Goal: Transaction & Acquisition: Purchase product/service

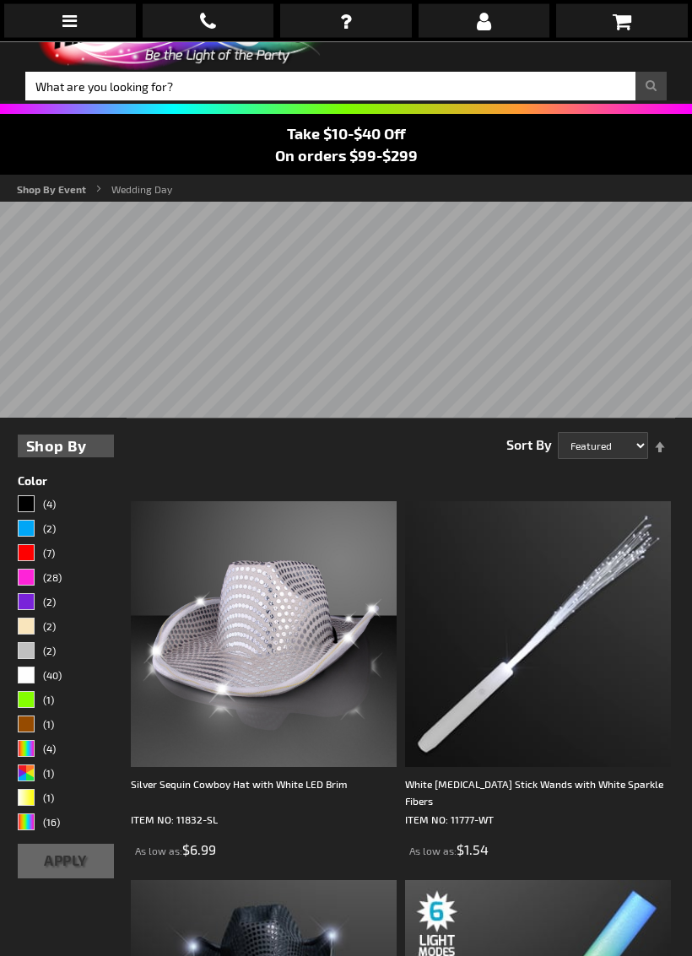
scroll to position [85, 0]
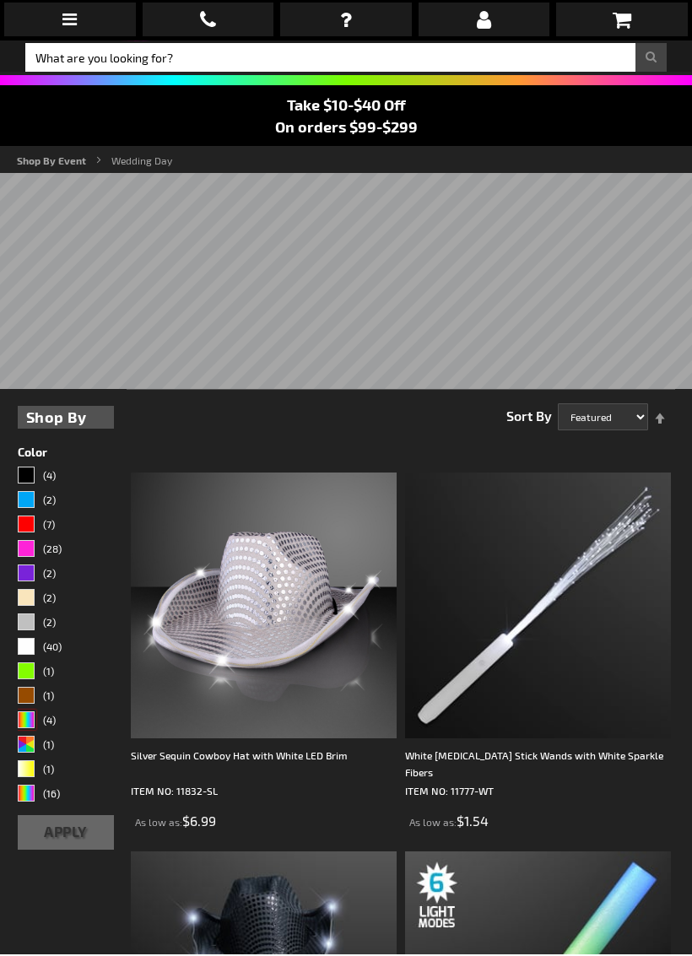
click at [32, 713] on div "MLT" at bounding box center [26, 721] width 17 height 17
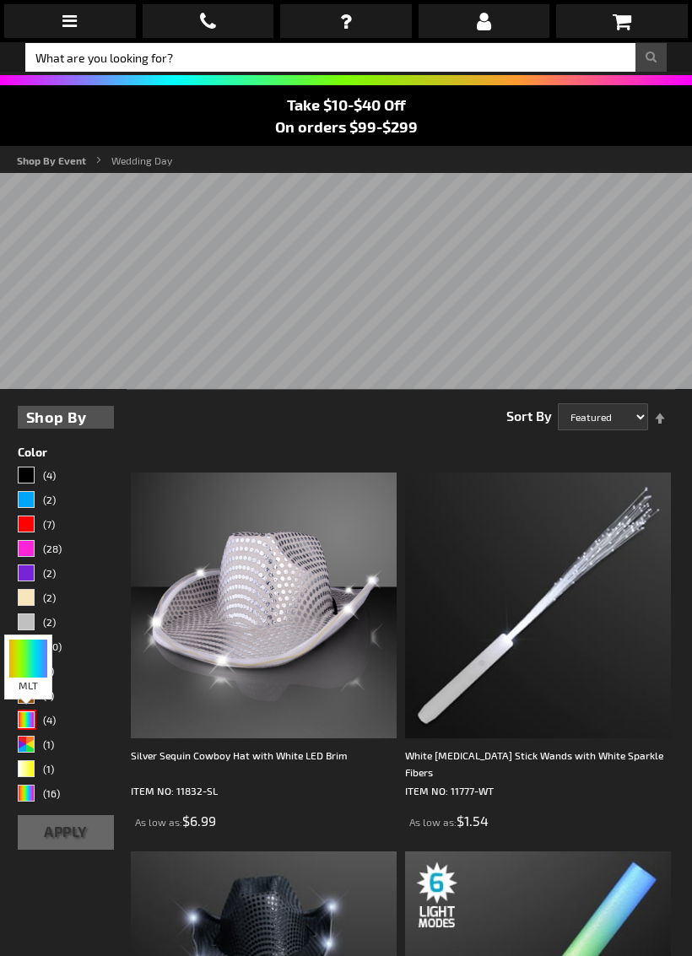
click at [38, 665] on link "(1)" at bounding box center [66, 672] width 96 height 20
click at [34, 746] on div "AST" at bounding box center [26, 743] width 17 height 17
click at [306, 816] on div "As low as $6.99" at bounding box center [264, 820] width 266 height 19
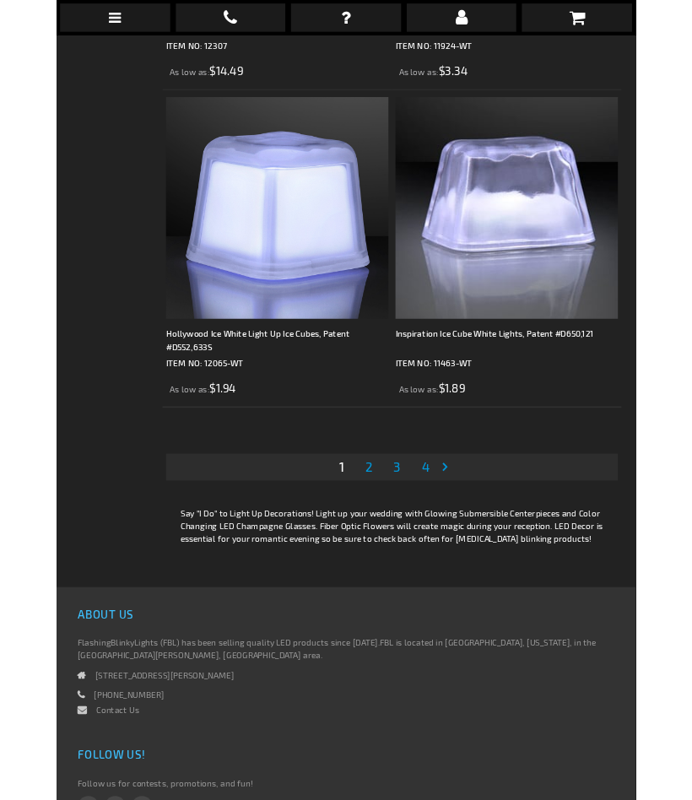
scroll to position [11421, 0]
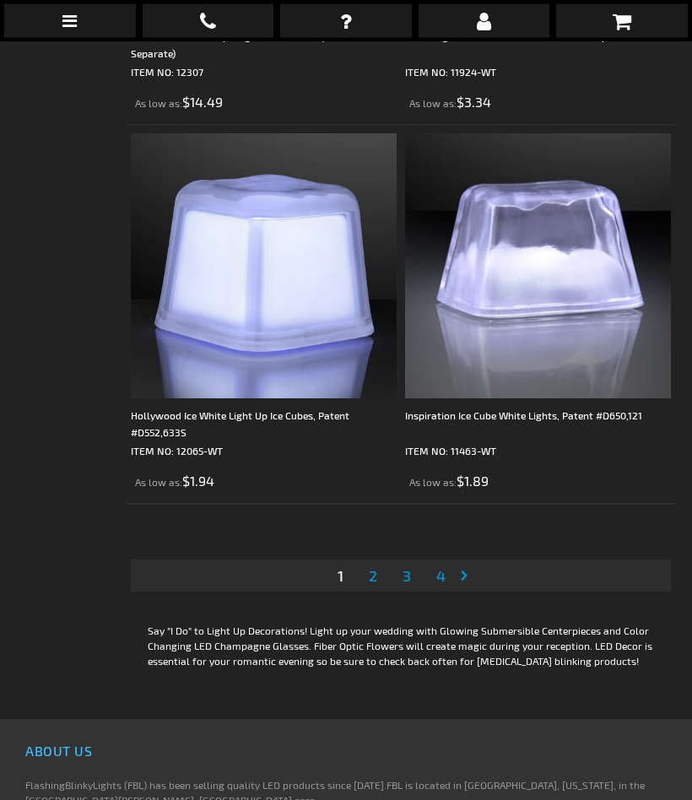
click at [466, 584] on link "Page Next" at bounding box center [467, 575] width 17 height 25
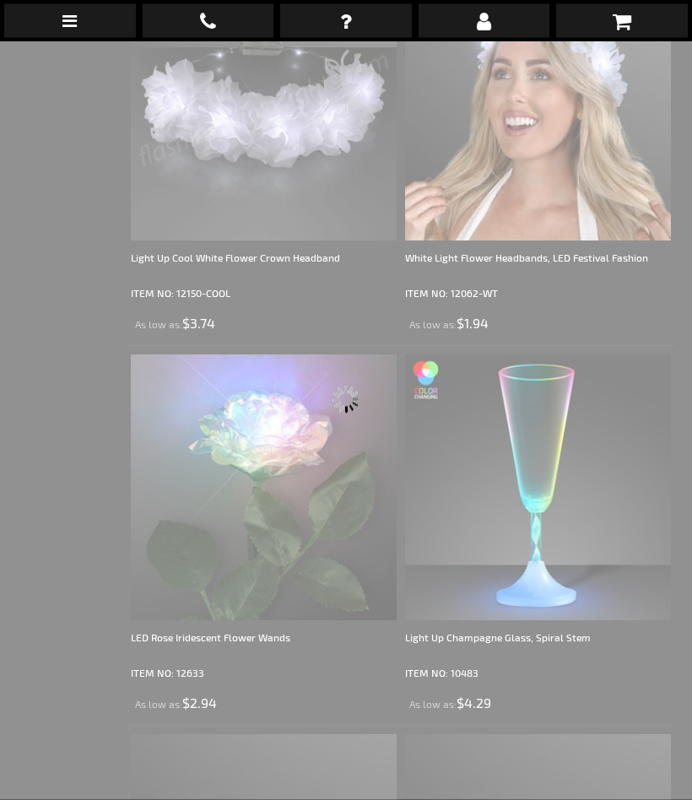
scroll to position [42, 0]
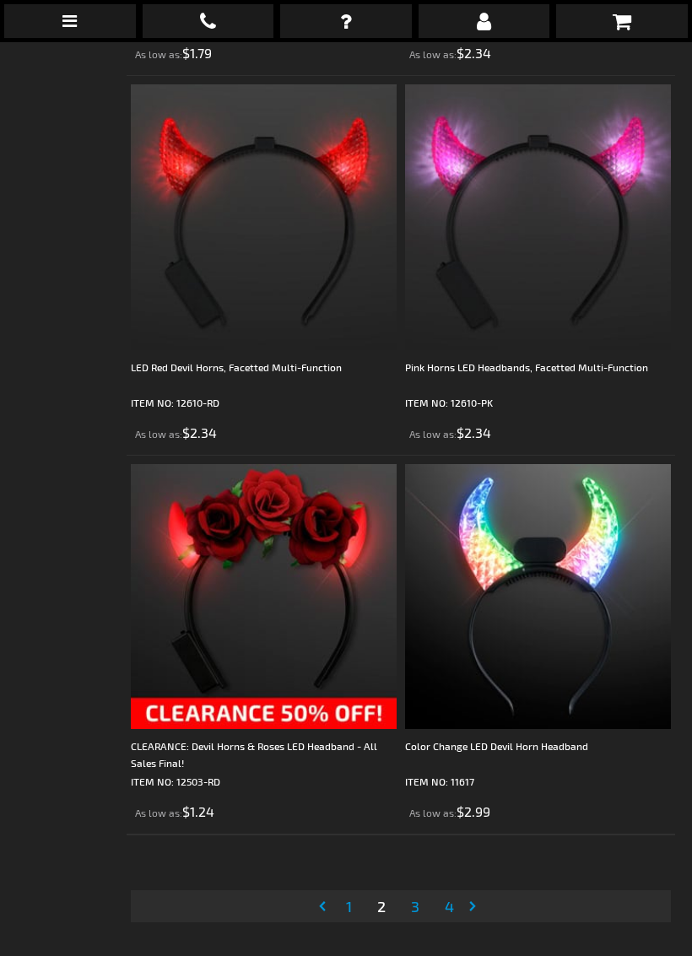
scroll to position [11134, 0]
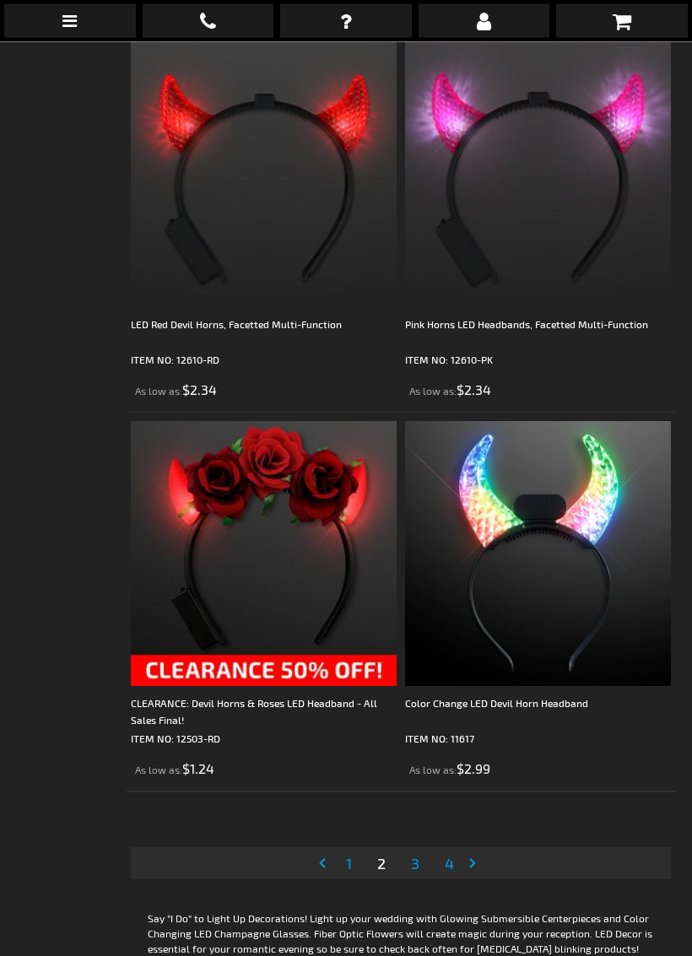
click at [477, 868] on link "Page Next" at bounding box center [475, 863] width 17 height 25
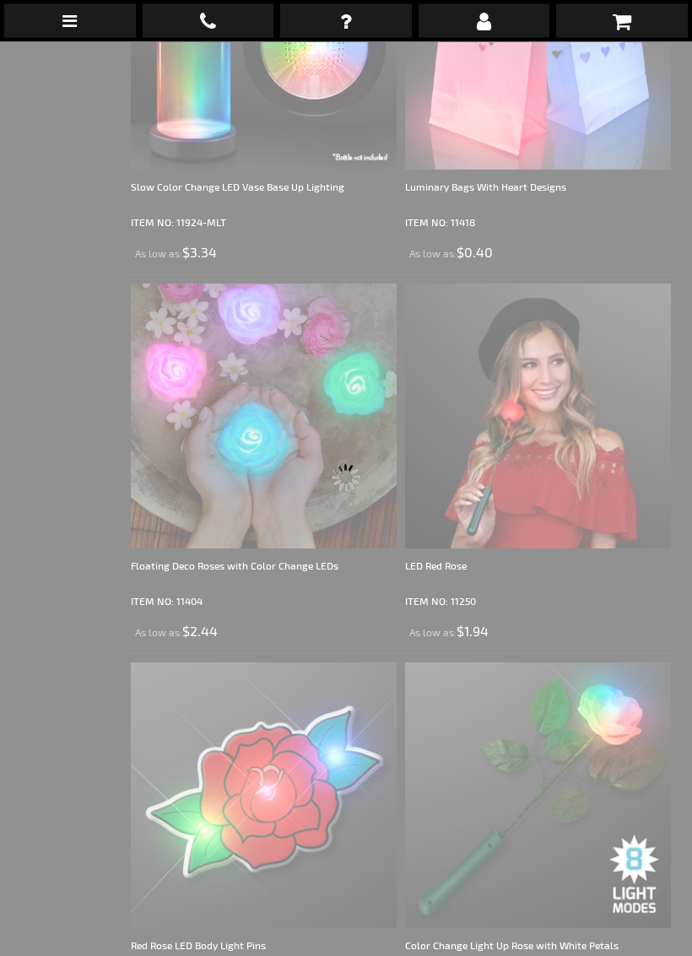
scroll to position [42, 0]
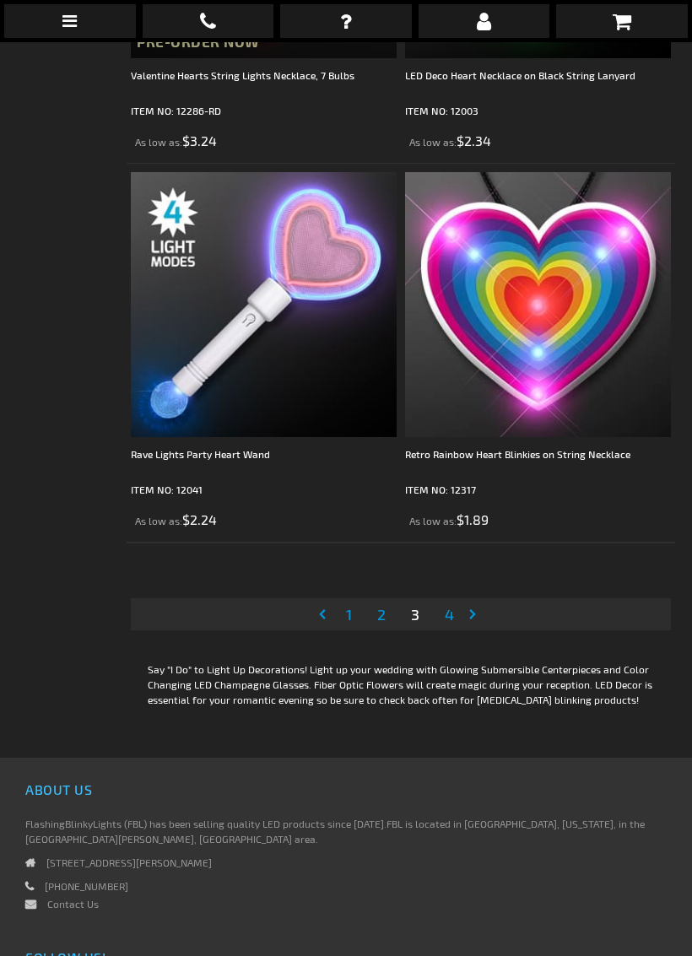
scroll to position [11392, 0]
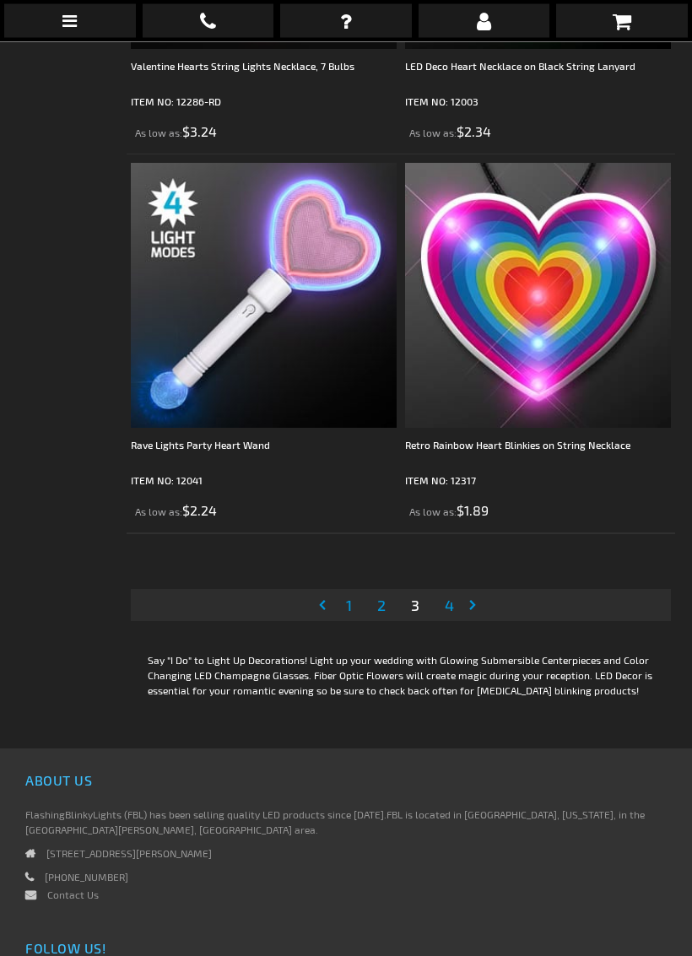
click at [477, 600] on link "Page Next" at bounding box center [475, 605] width 17 height 25
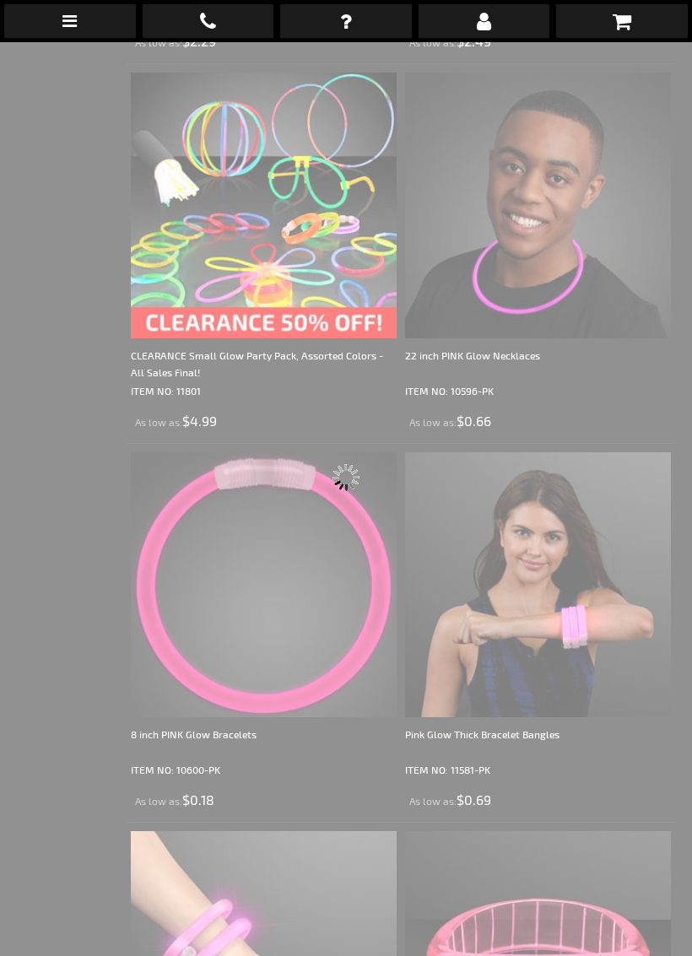
scroll to position [42, 0]
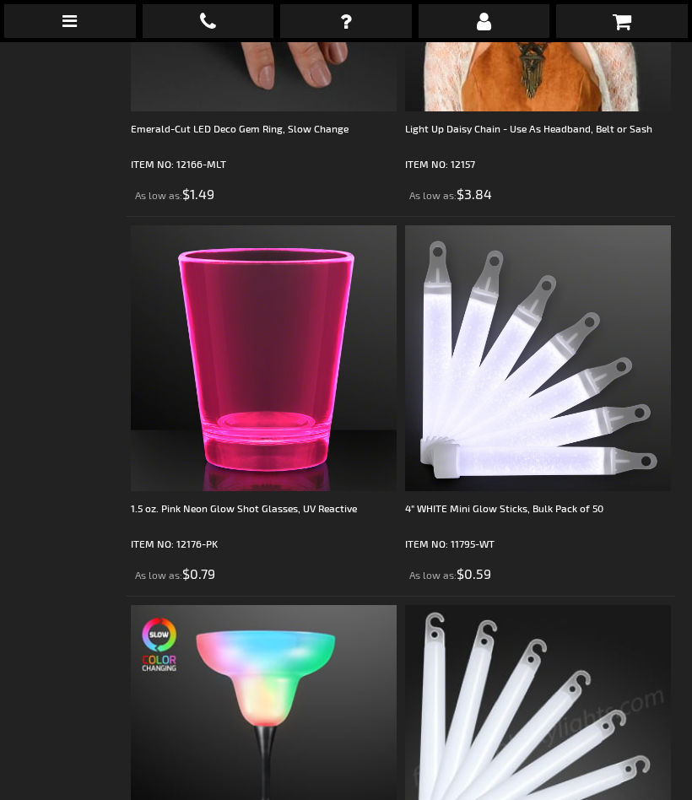
scroll to position [2600, 0]
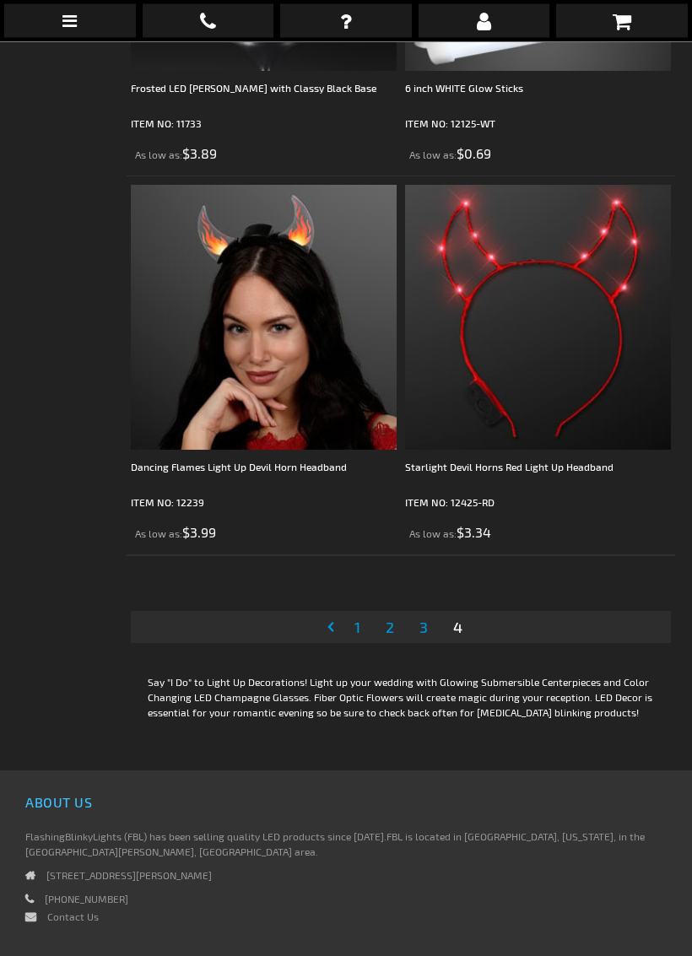
click at [356, 626] on span "1" at bounding box center [357, 627] width 6 height 19
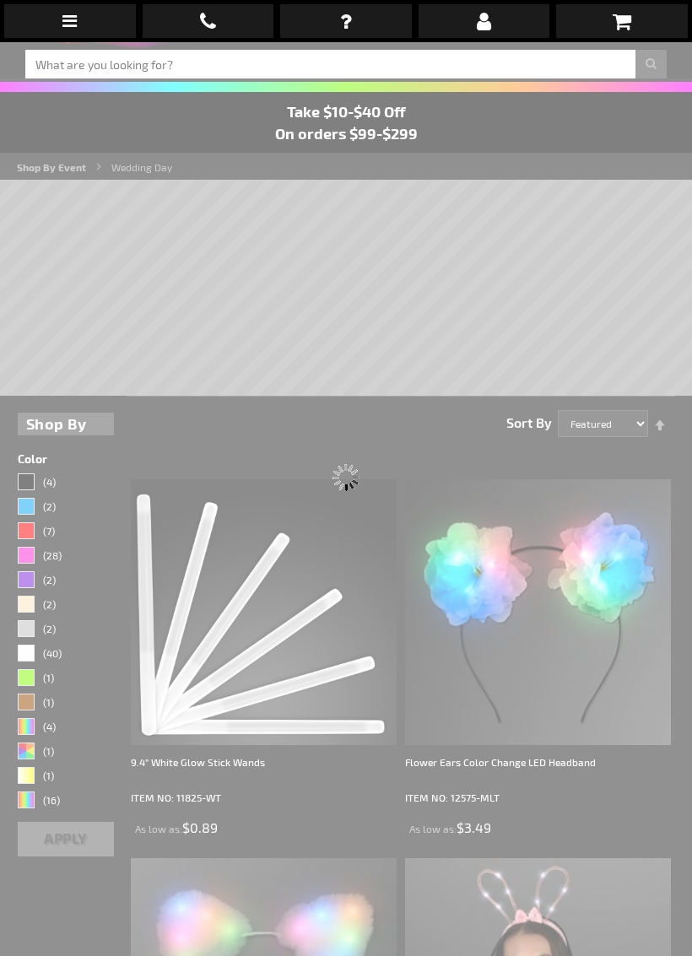
scroll to position [42, 0]
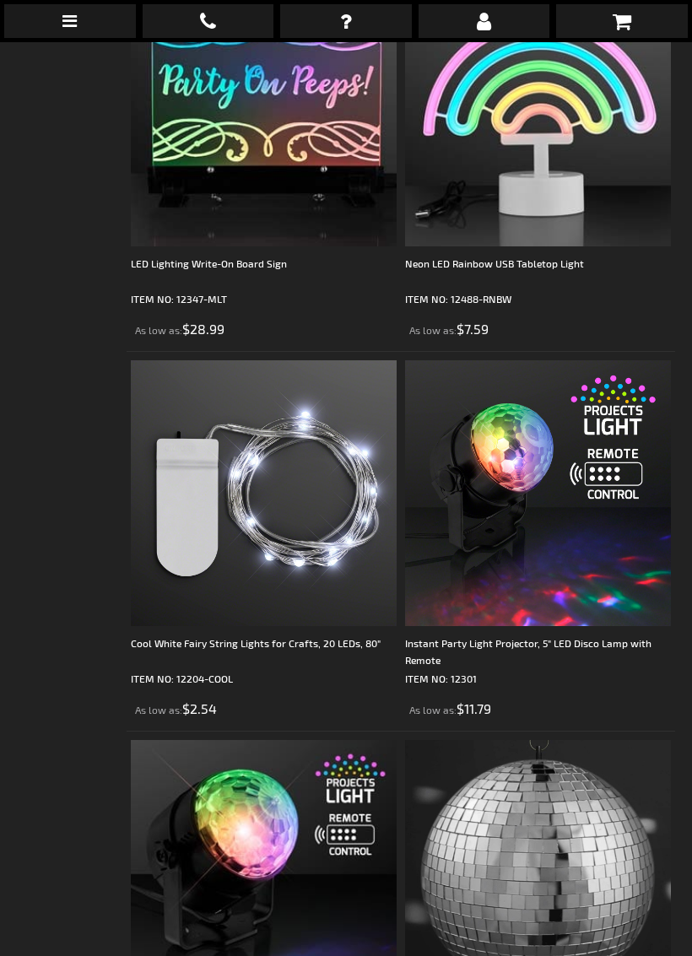
scroll to position [10057, 0]
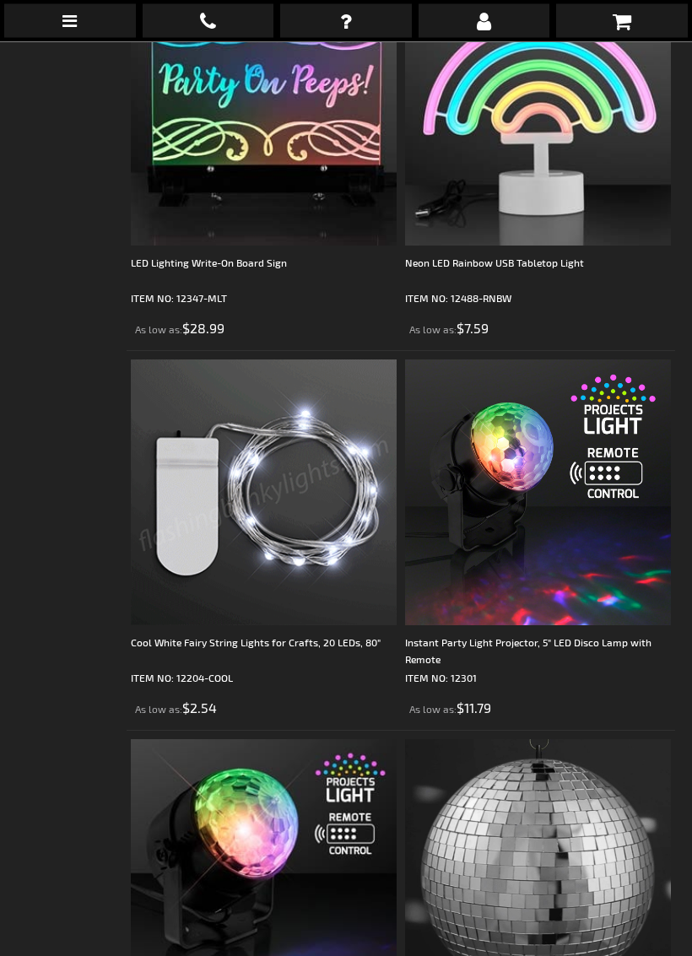
click at [215, 615] on img at bounding box center [264, 493] width 266 height 266
